Goal: Download file/media

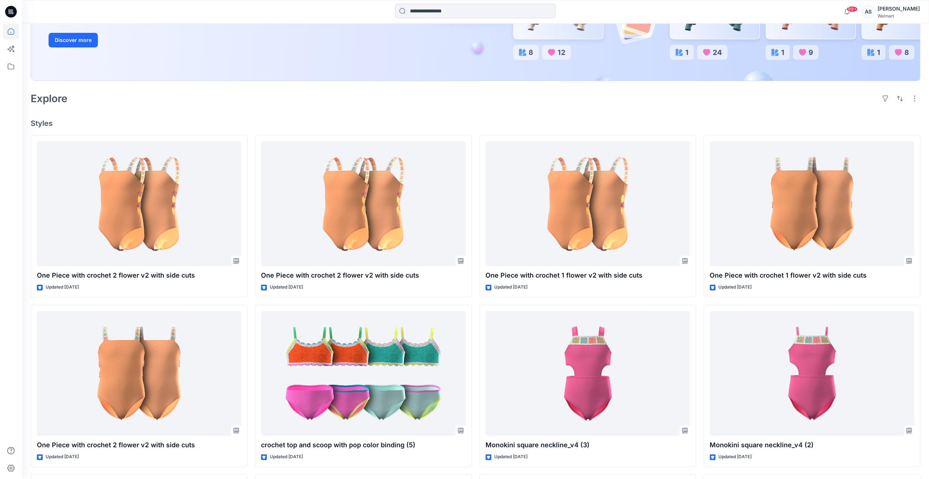
scroll to position [146, 0]
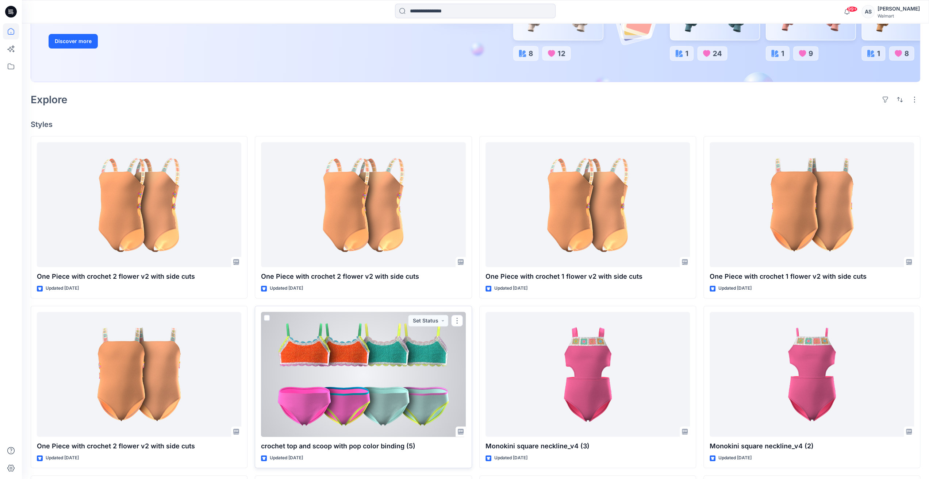
click at [350, 396] on div at bounding box center [363, 374] width 204 height 125
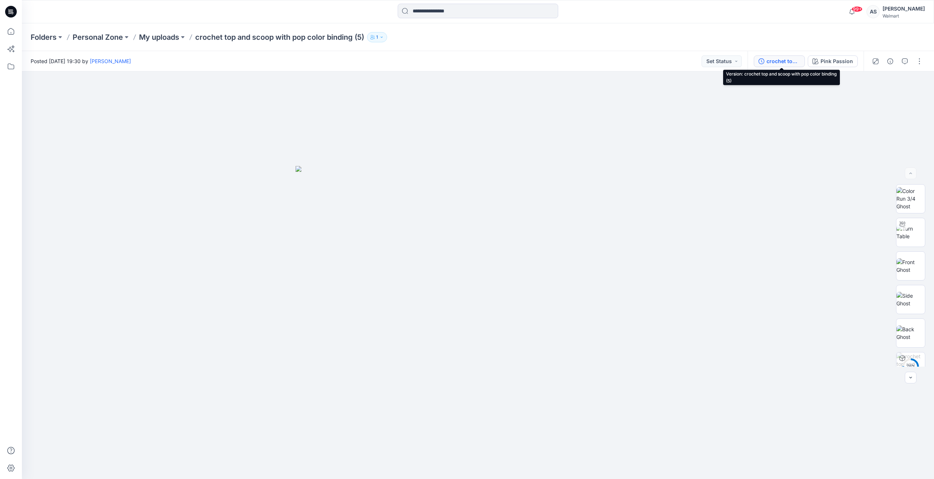
click at [785, 61] on div "crochet top and scoop with pop color binding (5)" at bounding box center [784, 61] width 34 height 8
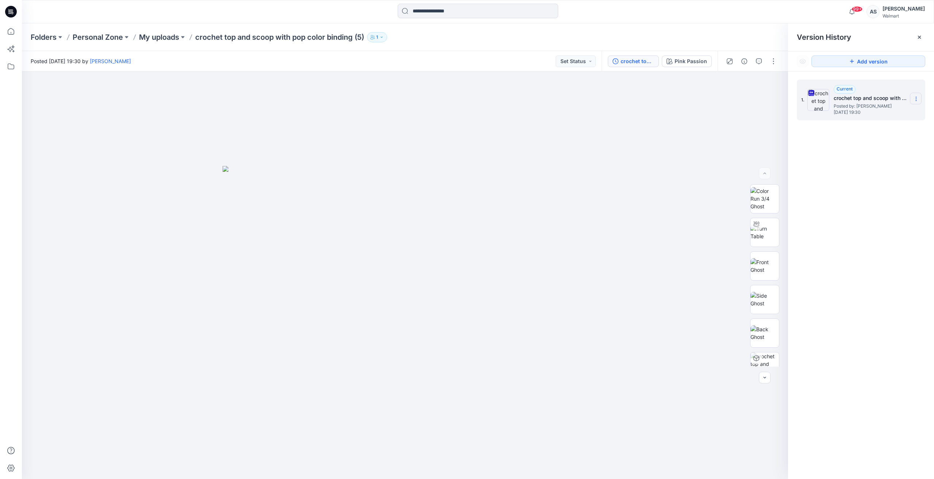
click at [919, 96] on section at bounding box center [916, 99] width 12 height 12
click at [872, 117] on span "Download Source BW File" at bounding box center [879, 113] width 61 height 9
click at [9, 32] on icon at bounding box center [11, 31] width 16 height 16
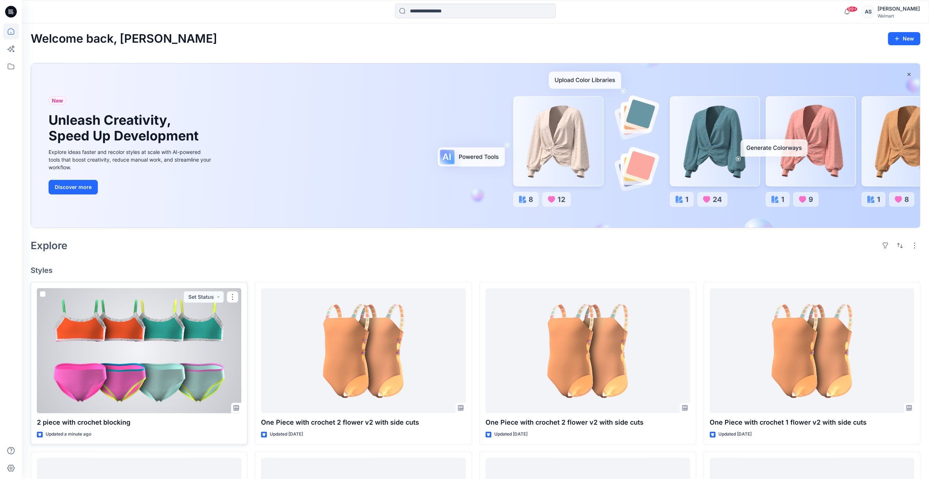
click at [134, 363] on div at bounding box center [139, 350] width 204 height 125
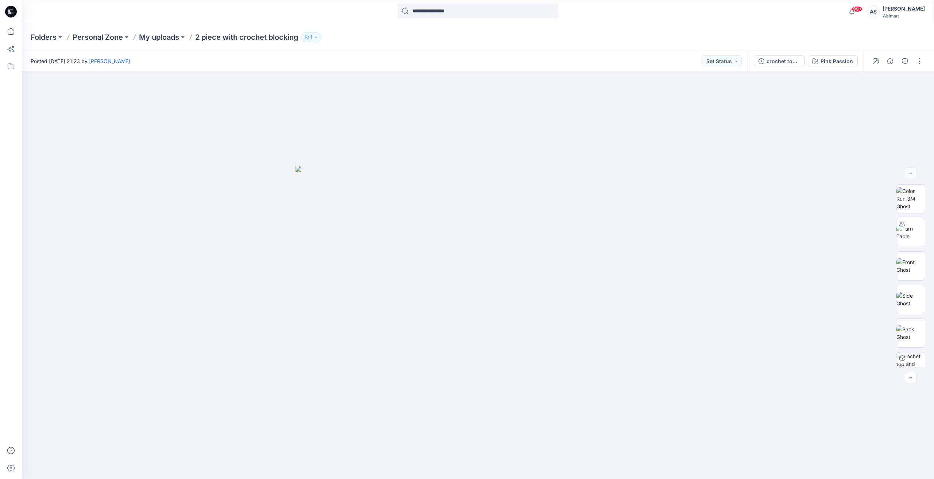
click at [0, 29] on div at bounding box center [11, 239] width 22 height 479
click at [7, 31] on icon at bounding box center [11, 31] width 16 height 16
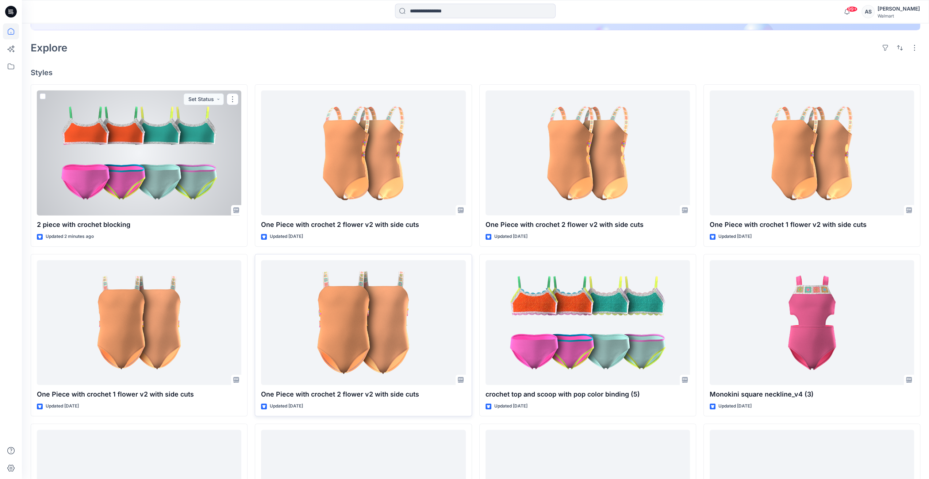
scroll to position [219, 0]
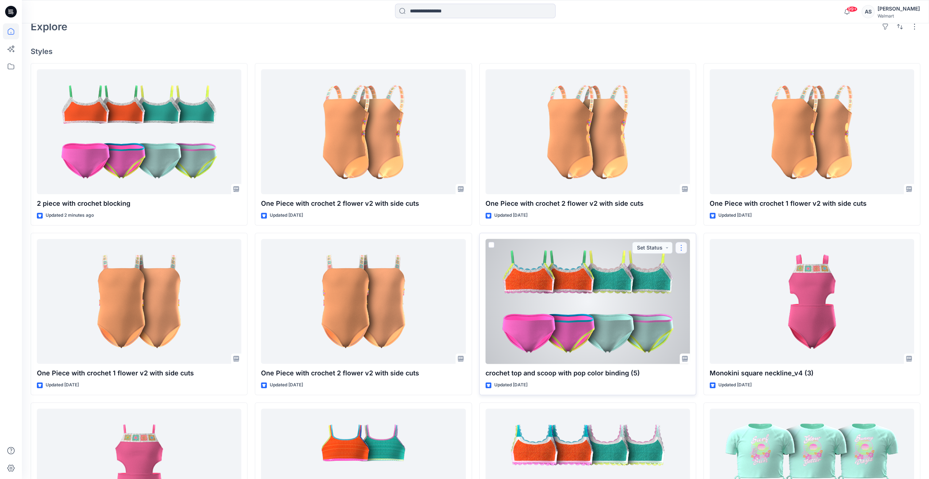
click at [685, 245] on button "button" at bounding box center [681, 248] width 12 height 12
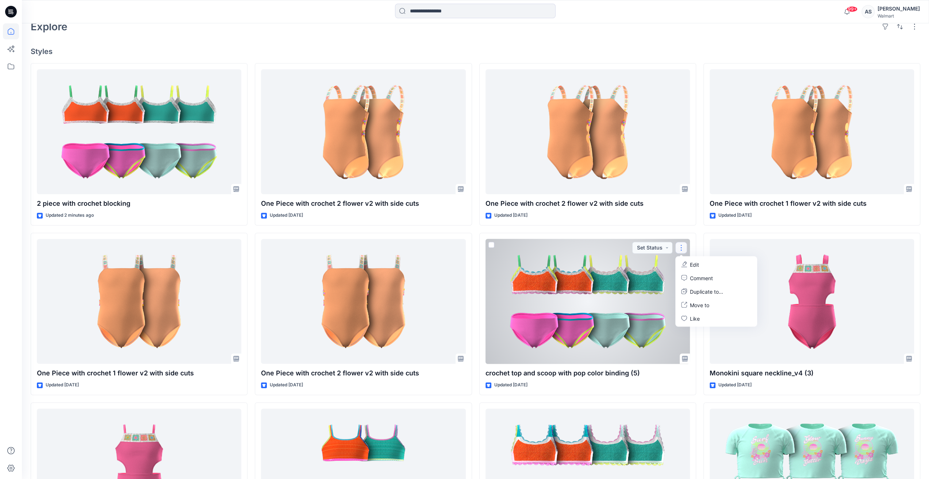
click at [610, 291] on div at bounding box center [587, 301] width 204 height 125
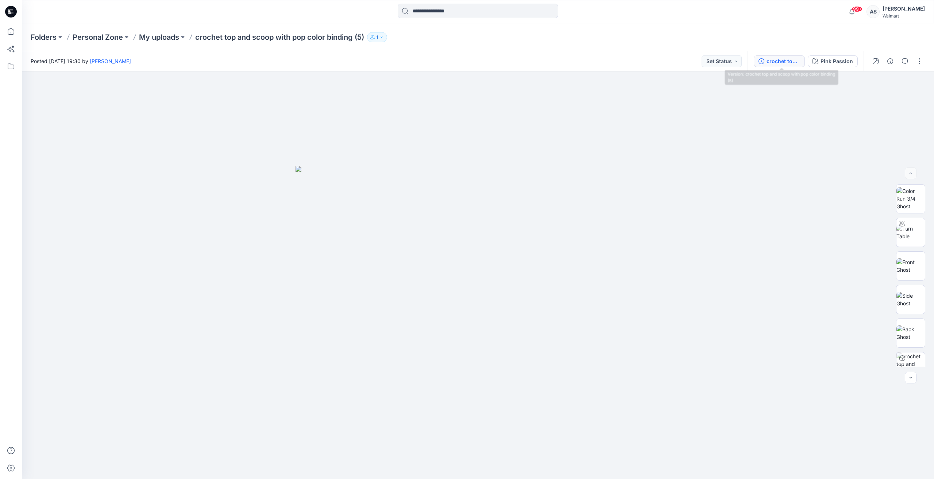
click at [775, 58] on div "crochet top and scoop with pop color binding (5)" at bounding box center [784, 61] width 34 height 8
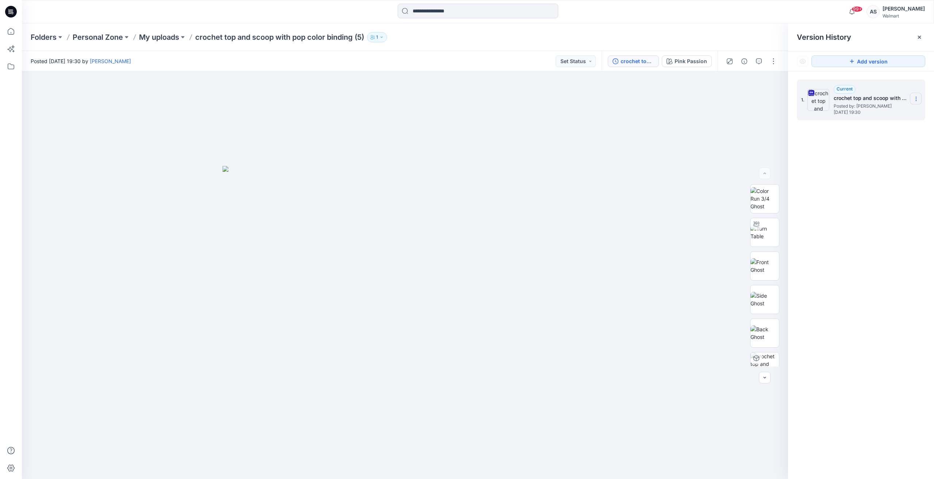
click at [919, 97] on icon at bounding box center [917, 99] width 6 height 6
click at [885, 114] on span "Download Source BW File" at bounding box center [879, 113] width 61 height 9
click at [7, 26] on icon at bounding box center [11, 31] width 16 height 16
